Goal: Task Accomplishment & Management: Complete application form

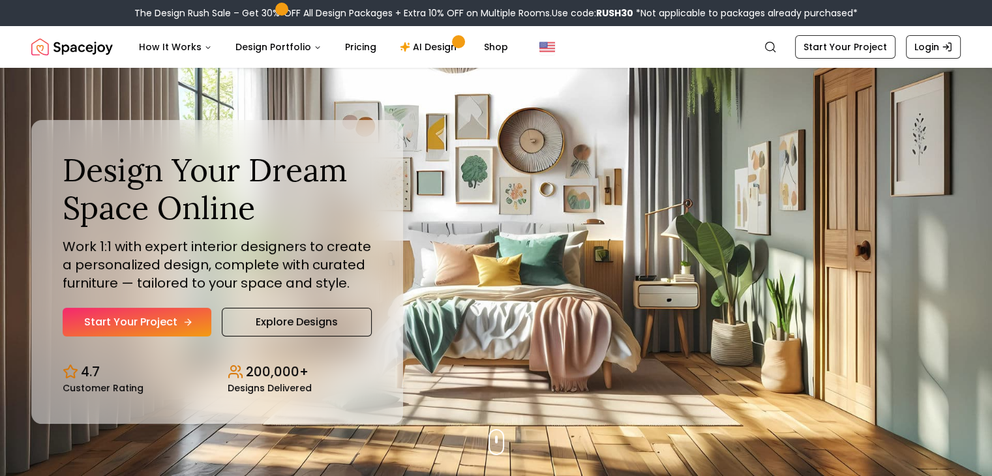
click at [206, 331] on link "Start Your Project" at bounding box center [137, 322] width 149 height 29
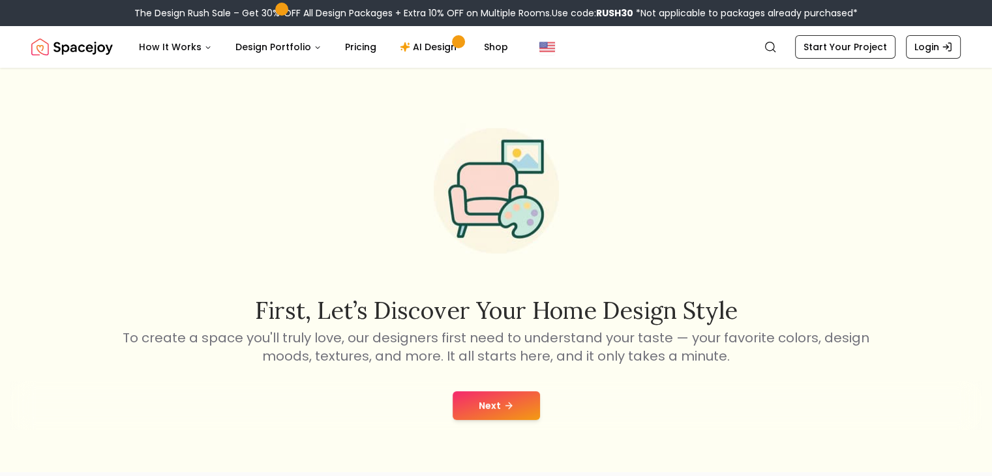
click at [473, 393] on button "Next" at bounding box center [496, 405] width 87 height 29
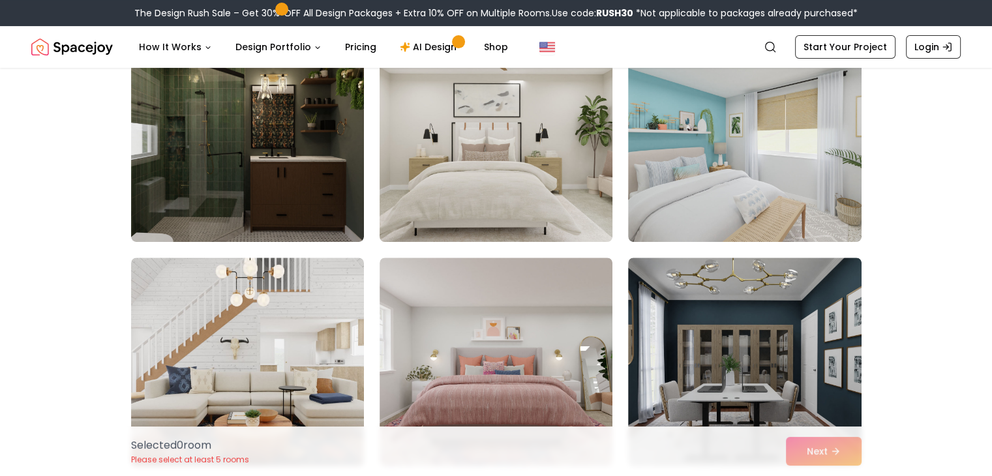
scroll to position [391, 0]
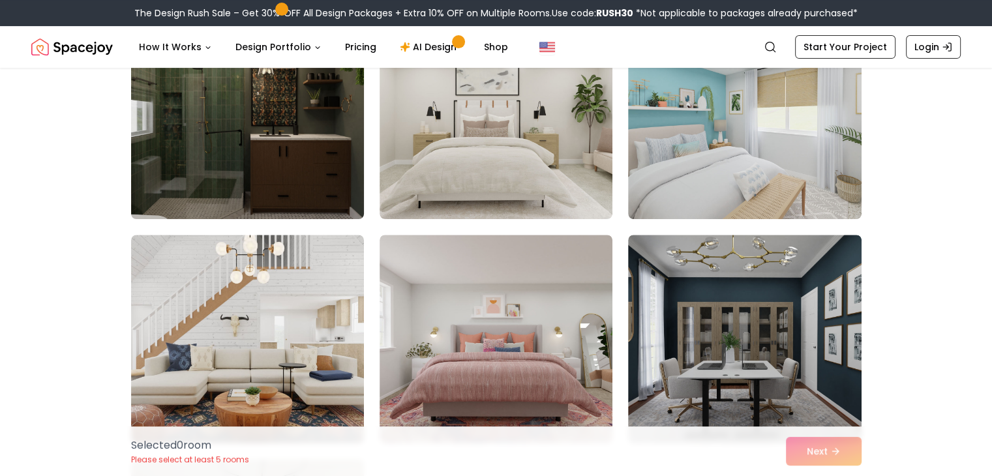
click at [202, 149] on img at bounding box center [247, 114] width 245 height 219
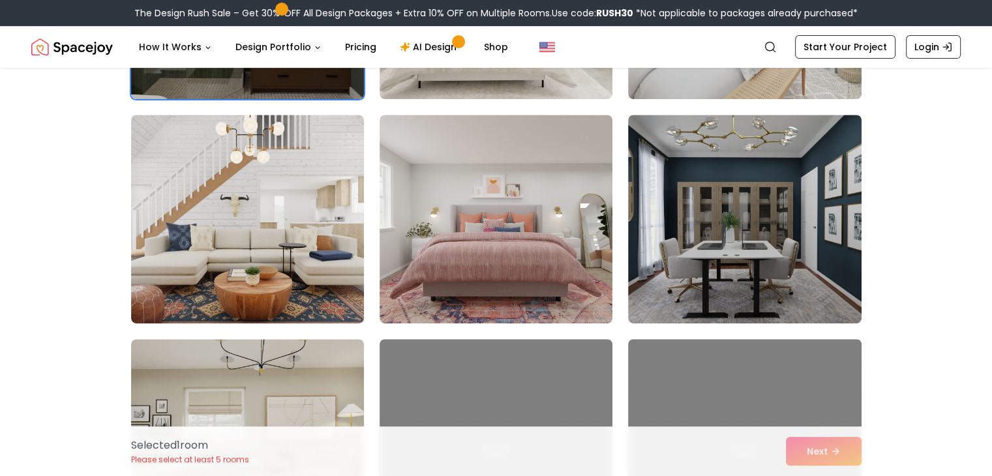
scroll to position [522, 0]
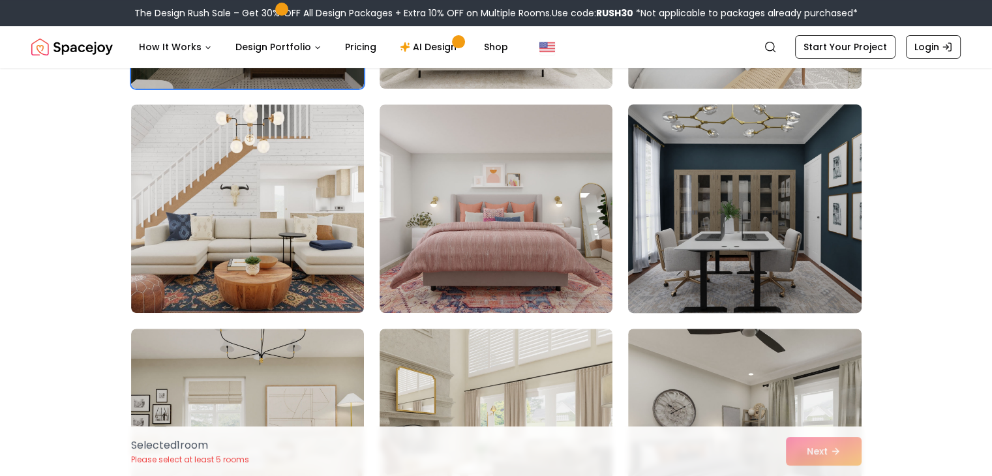
click at [783, 226] on img at bounding box center [744, 208] width 245 height 219
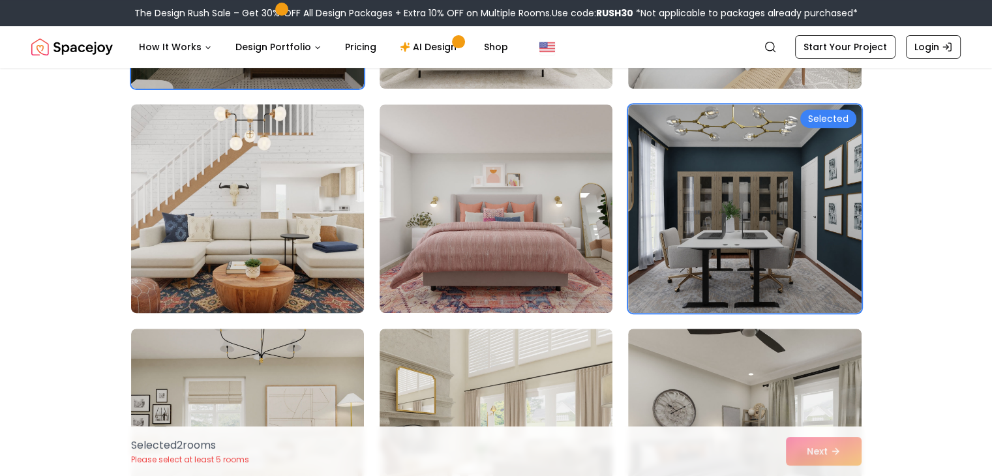
click at [300, 181] on img at bounding box center [247, 208] width 245 height 219
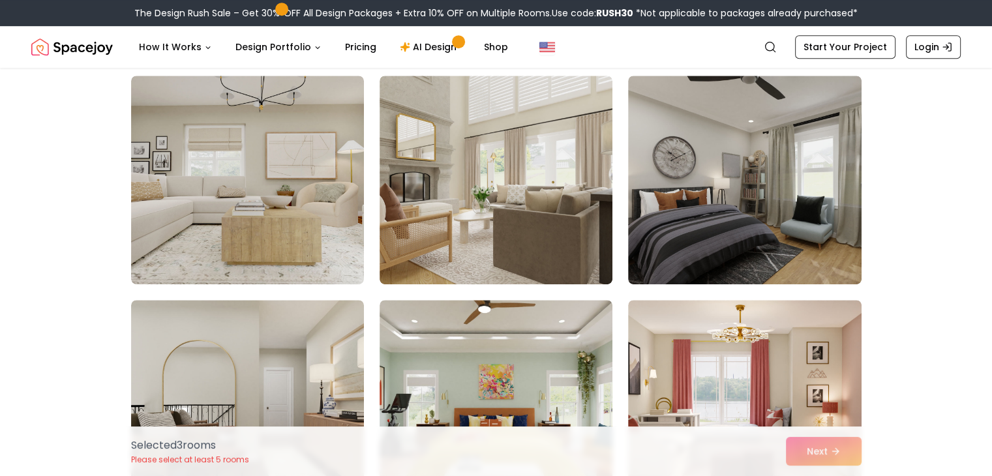
scroll to position [782, 0]
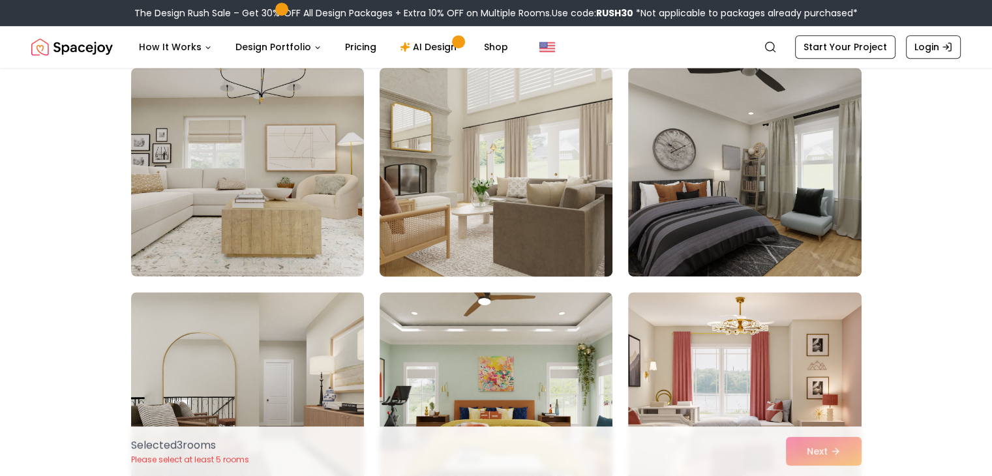
click at [454, 139] on img at bounding box center [496, 172] width 245 height 219
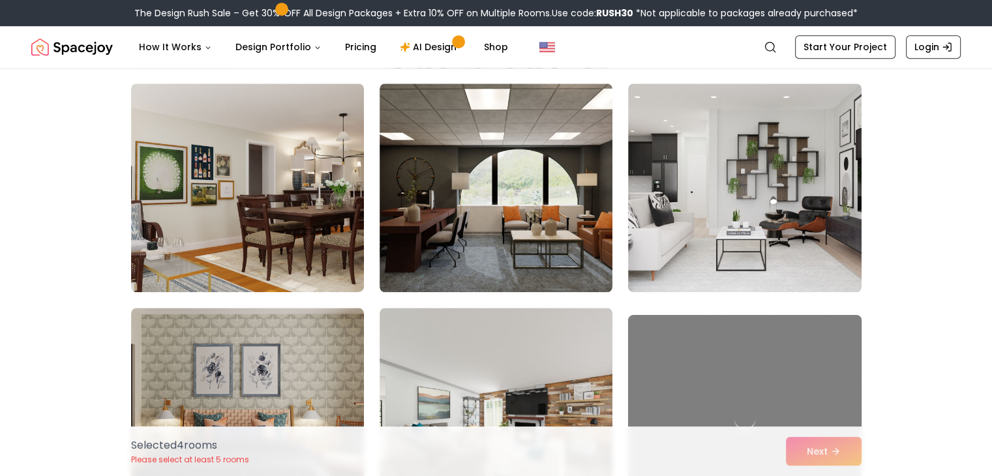
scroll to position [1239, 0]
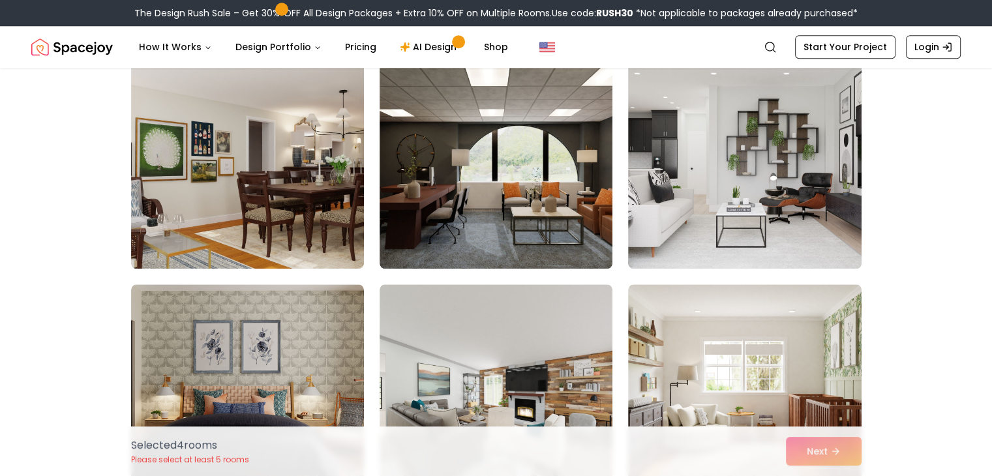
click at [543, 183] on img at bounding box center [495, 164] width 233 height 209
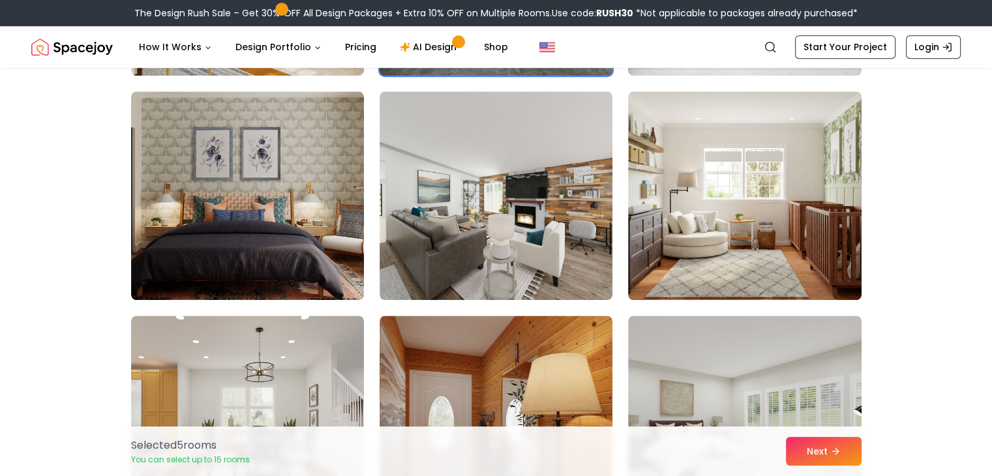
scroll to position [1434, 0]
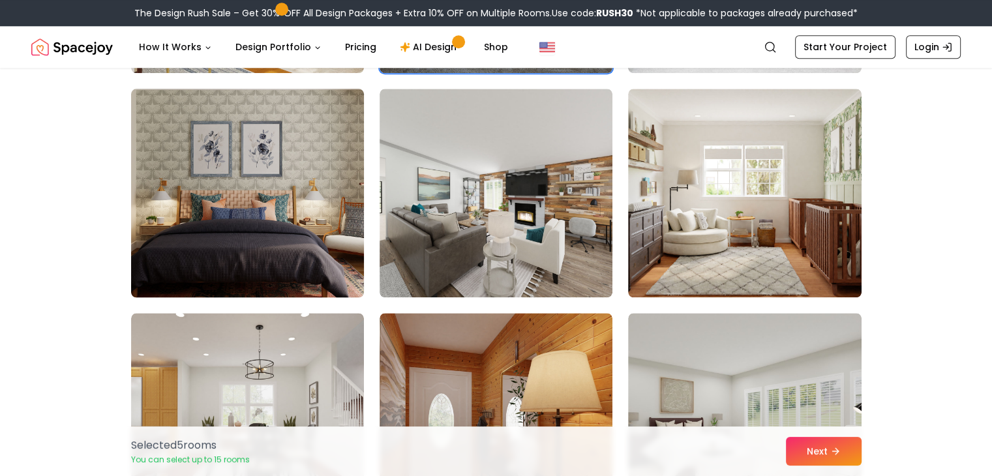
click at [298, 203] on img at bounding box center [247, 192] width 245 height 219
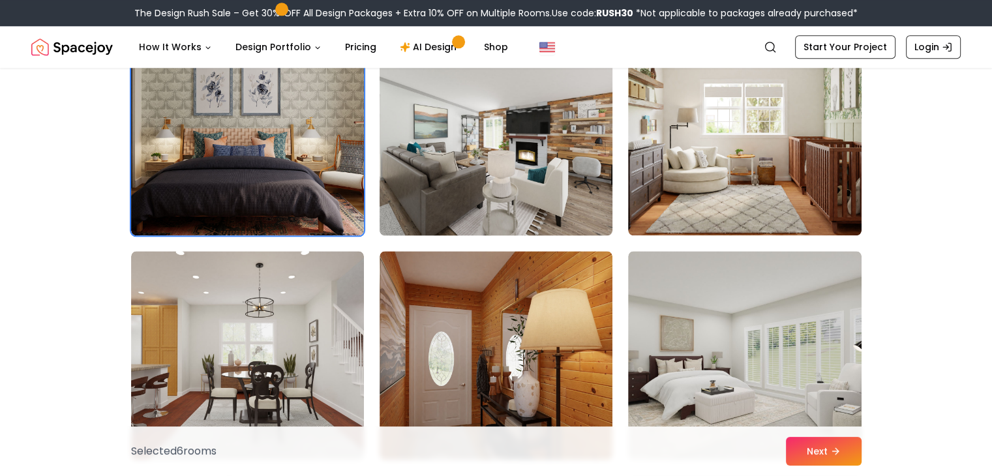
scroll to position [1630, 0]
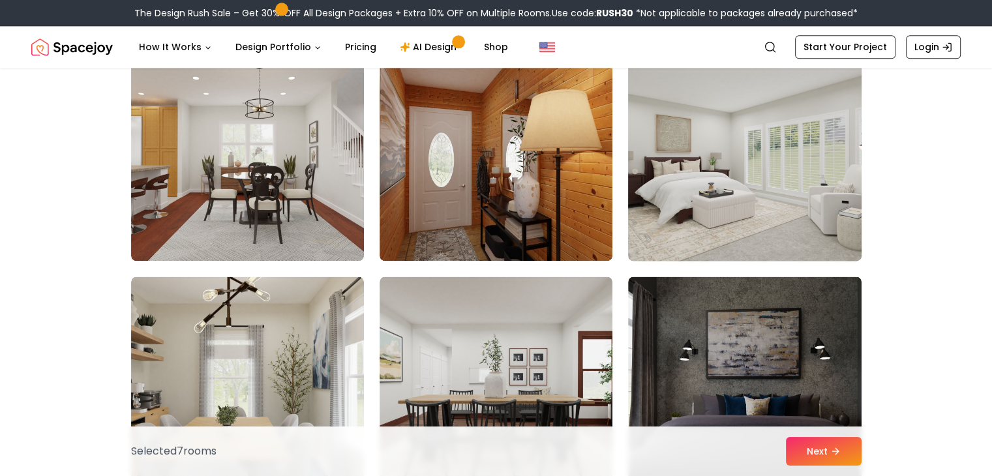
click at [717, 185] on img at bounding box center [744, 156] width 245 height 219
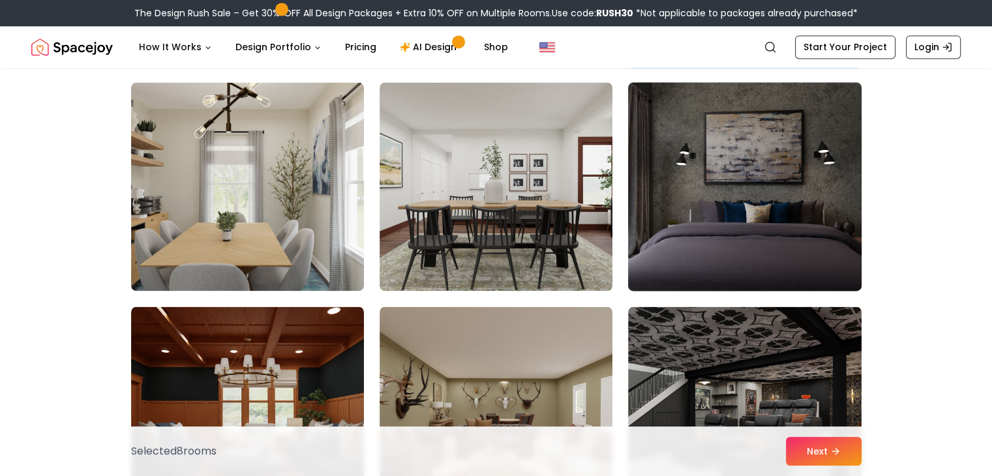
scroll to position [1891, 0]
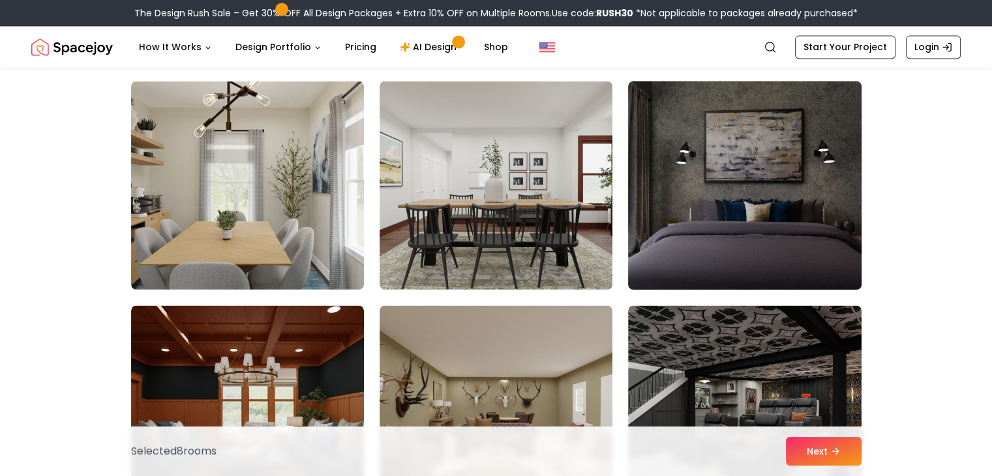
click at [714, 183] on img at bounding box center [744, 185] width 245 height 219
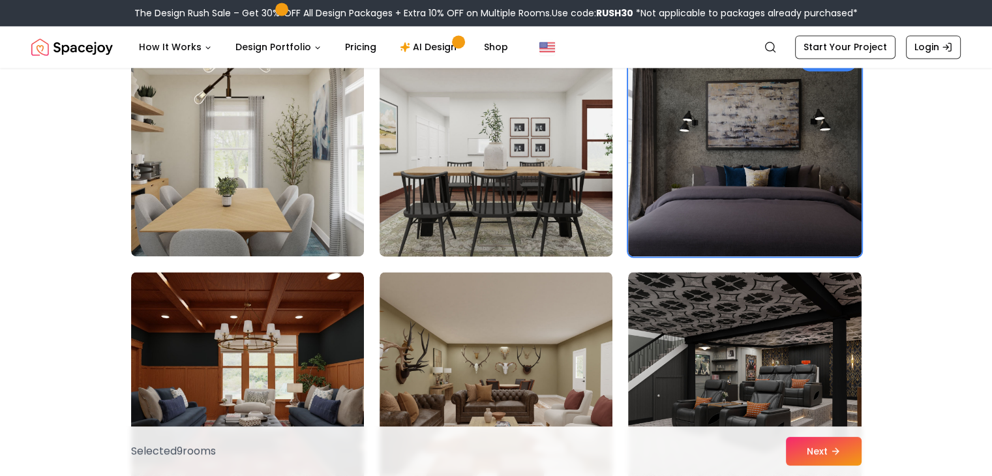
scroll to position [1956, 0]
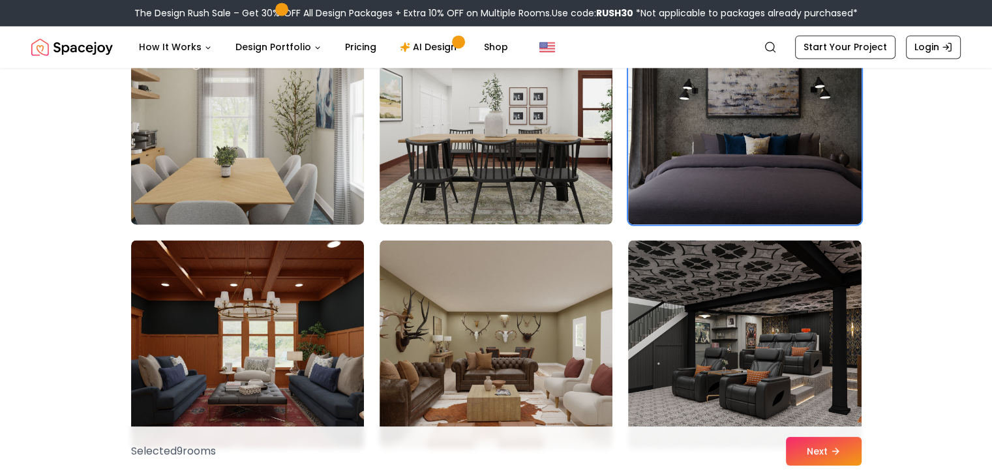
click at [273, 160] on img at bounding box center [247, 119] width 245 height 219
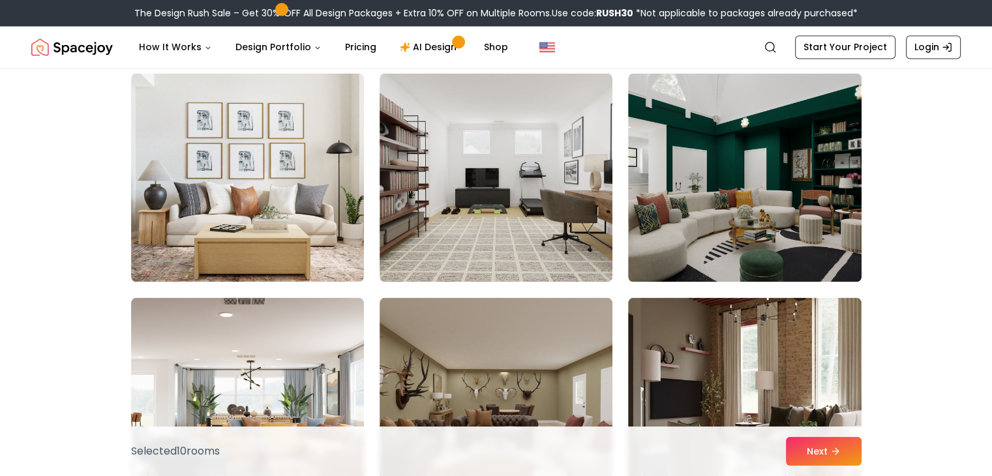
scroll to position [2413, 0]
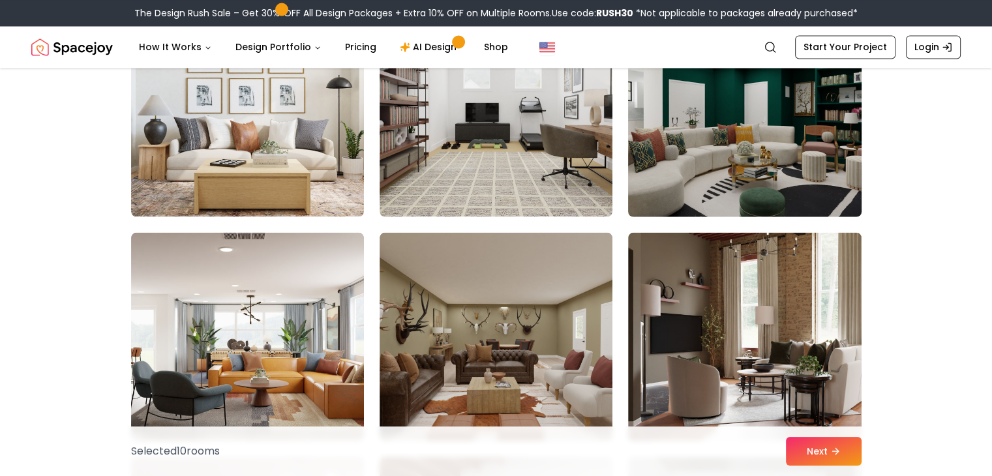
click at [796, 143] on img at bounding box center [744, 112] width 245 height 219
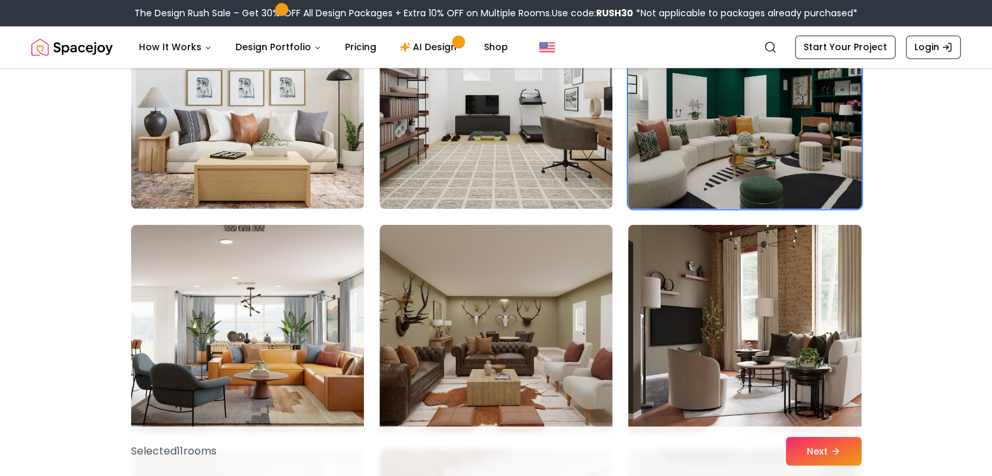
scroll to position [2347, 0]
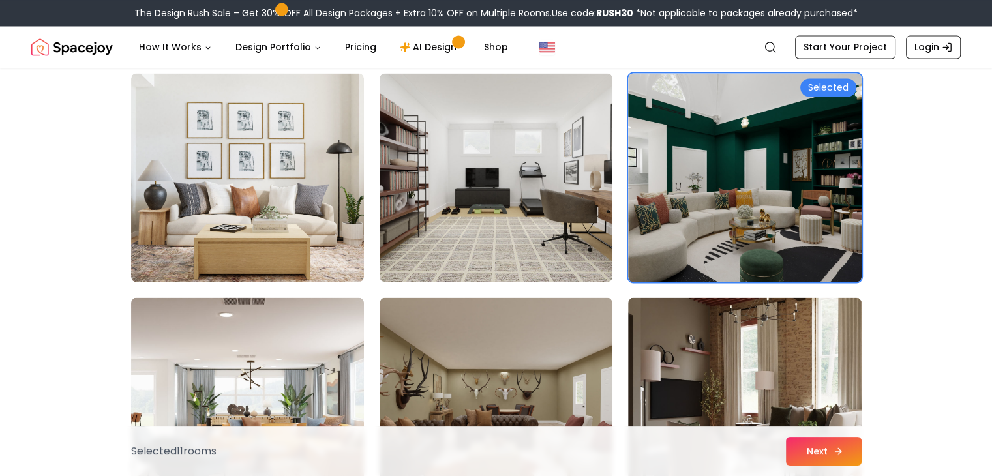
click at [842, 444] on button "Next" at bounding box center [824, 451] width 76 height 29
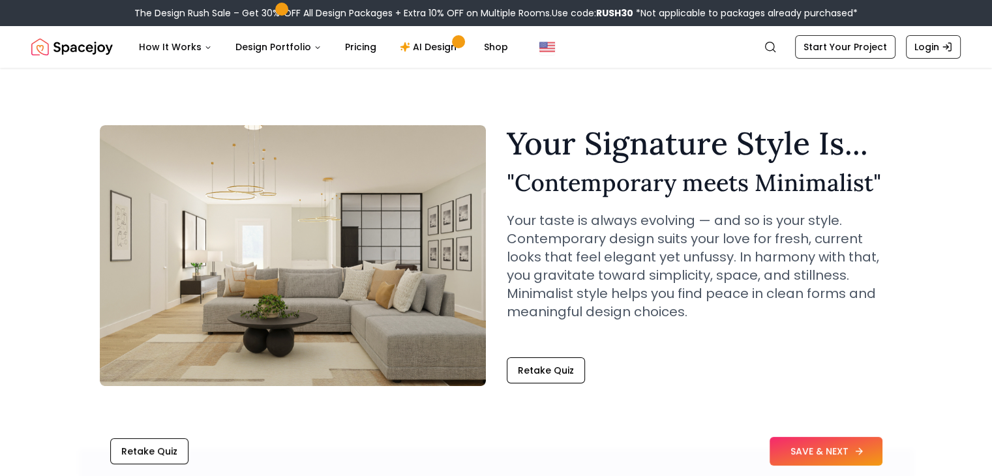
click at [839, 444] on button "SAVE & NEXT" at bounding box center [825, 451] width 113 height 29
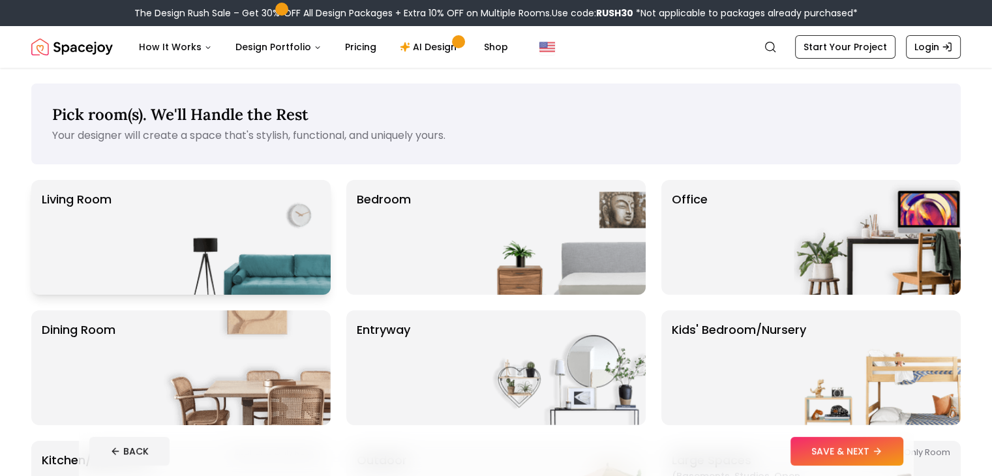
click at [162, 245] on div "Living Room" at bounding box center [180, 237] width 299 height 115
